Goal: Transaction & Acquisition: Purchase product/service

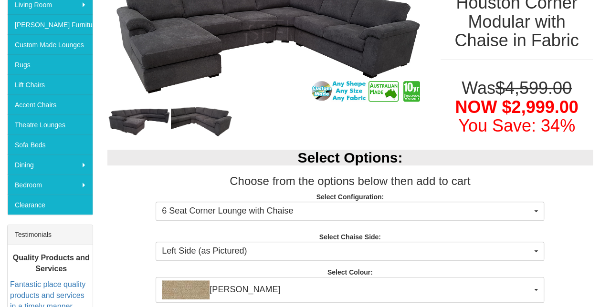
scroll to position [239, 0]
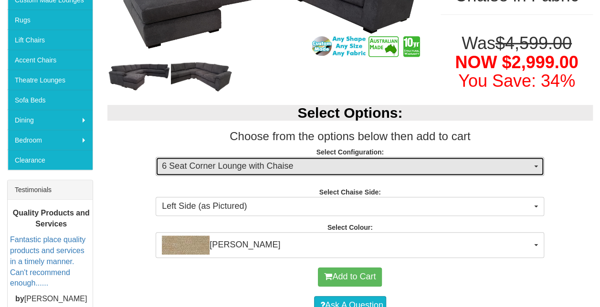
click at [340, 161] on span "6 Seat Corner Lounge with Chaise" at bounding box center [347, 166] width 370 height 12
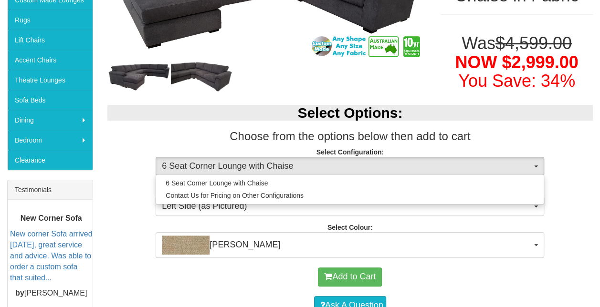
click at [565, 165] on p "Select Configuration: 6 Seat Corner Lounge with Chaise 6 Seat Corner Lounge wit…" at bounding box center [350, 161] width 486 height 26
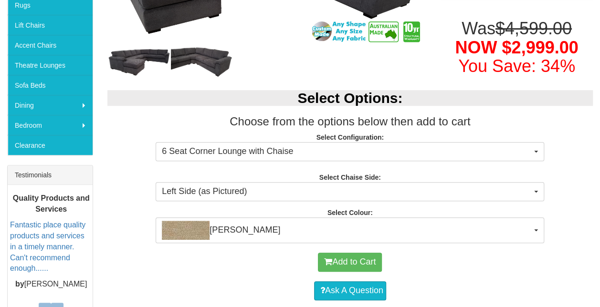
scroll to position [268, 0]
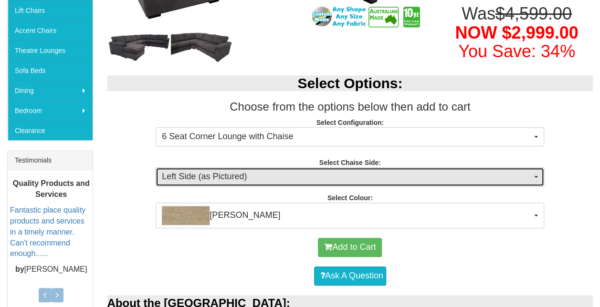
click at [351, 178] on span "Left Side (as Pictured)" at bounding box center [347, 177] width 370 height 12
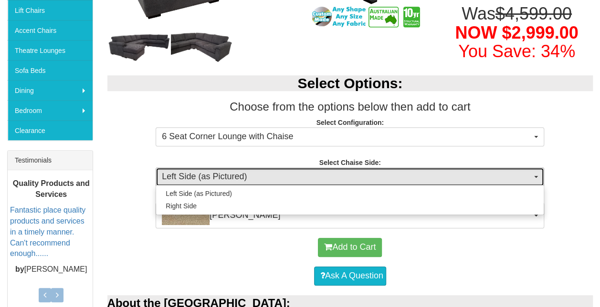
click at [351, 178] on span "Left Side (as Pictured)" at bounding box center [347, 177] width 370 height 12
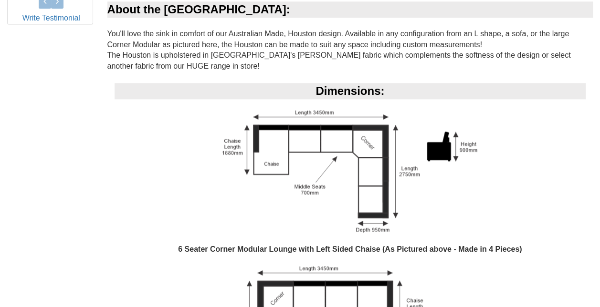
scroll to position [603, 0]
